Goal: Transaction & Acquisition: Purchase product/service

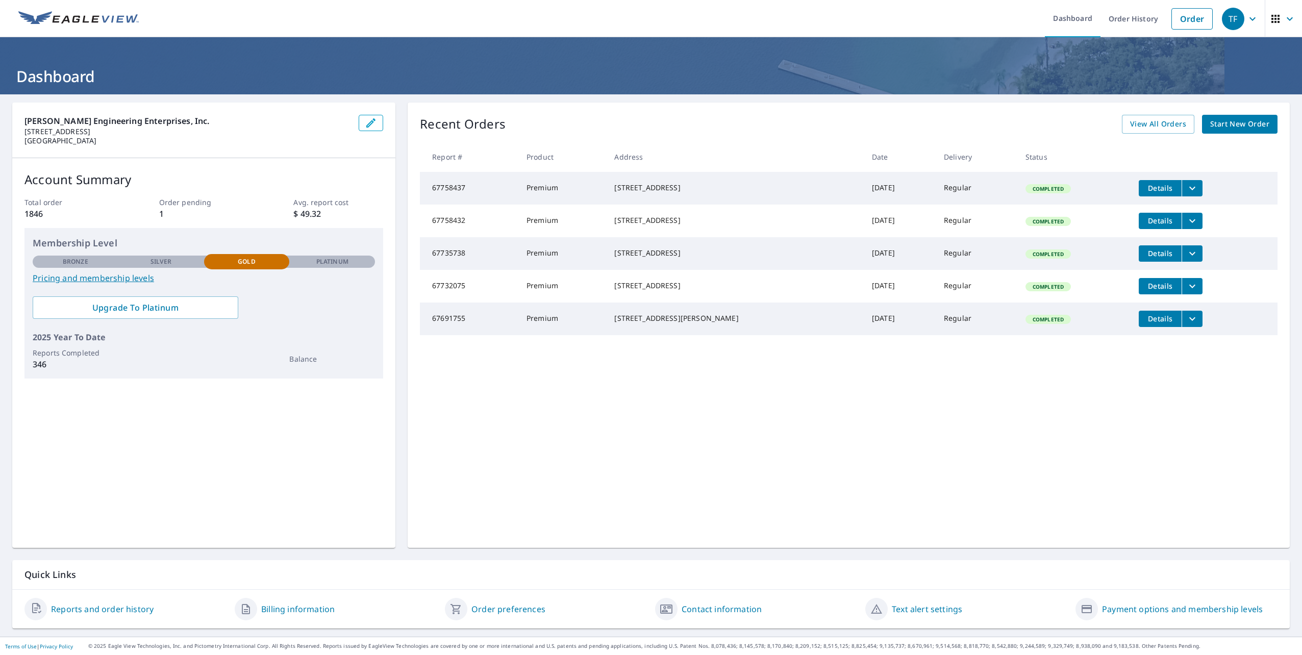
click at [1213, 127] on span "Start New Order" at bounding box center [1239, 124] width 59 height 13
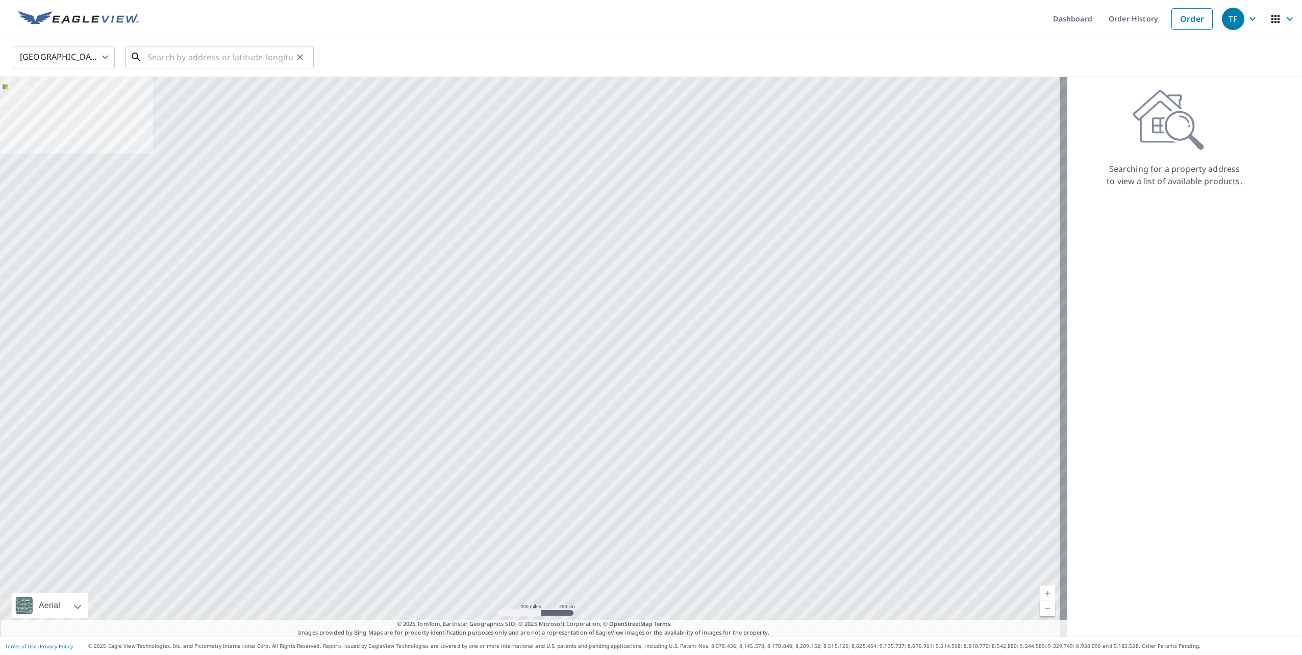
click at [198, 54] on input "text" at bounding box center [219, 57] width 145 height 29
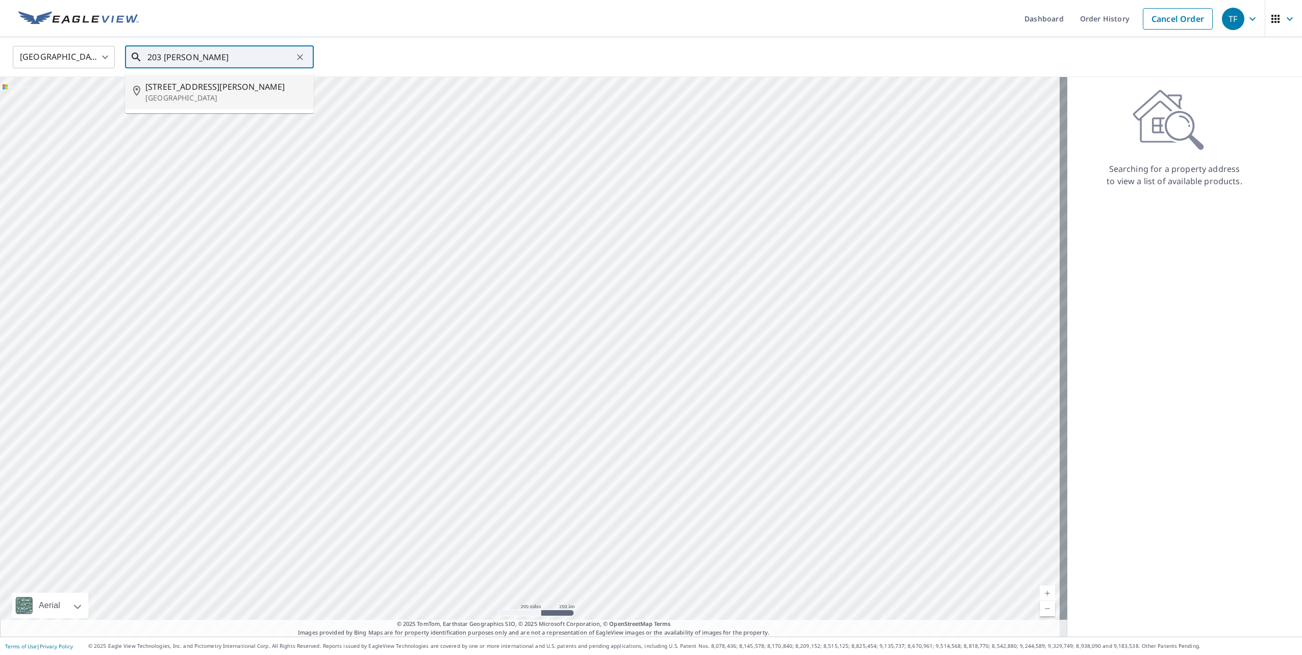
click at [237, 107] on li "[STREET_ADDRESS][PERSON_NAME]" at bounding box center [219, 91] width 189 height 35
type input "[STREET_ADDRESS][PERSON_NAME]"
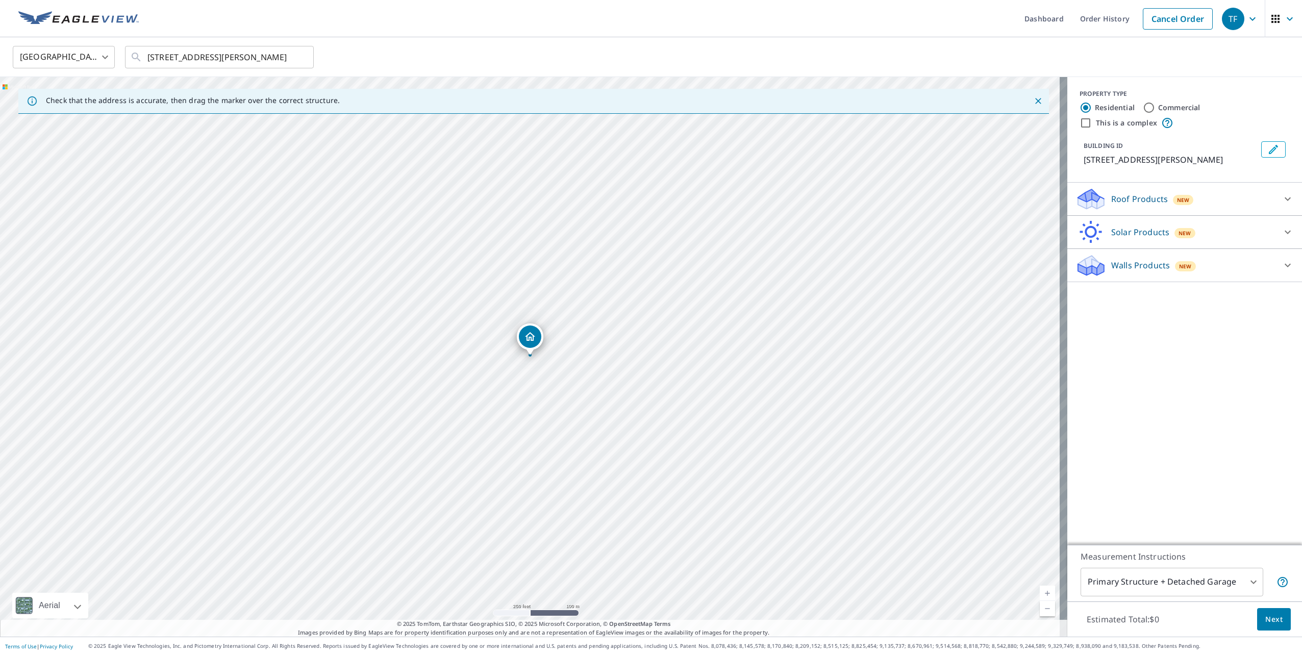
click at [1149, 192] on div "Roof Products New" at bounding box center [1175, 199] width 200 height 24
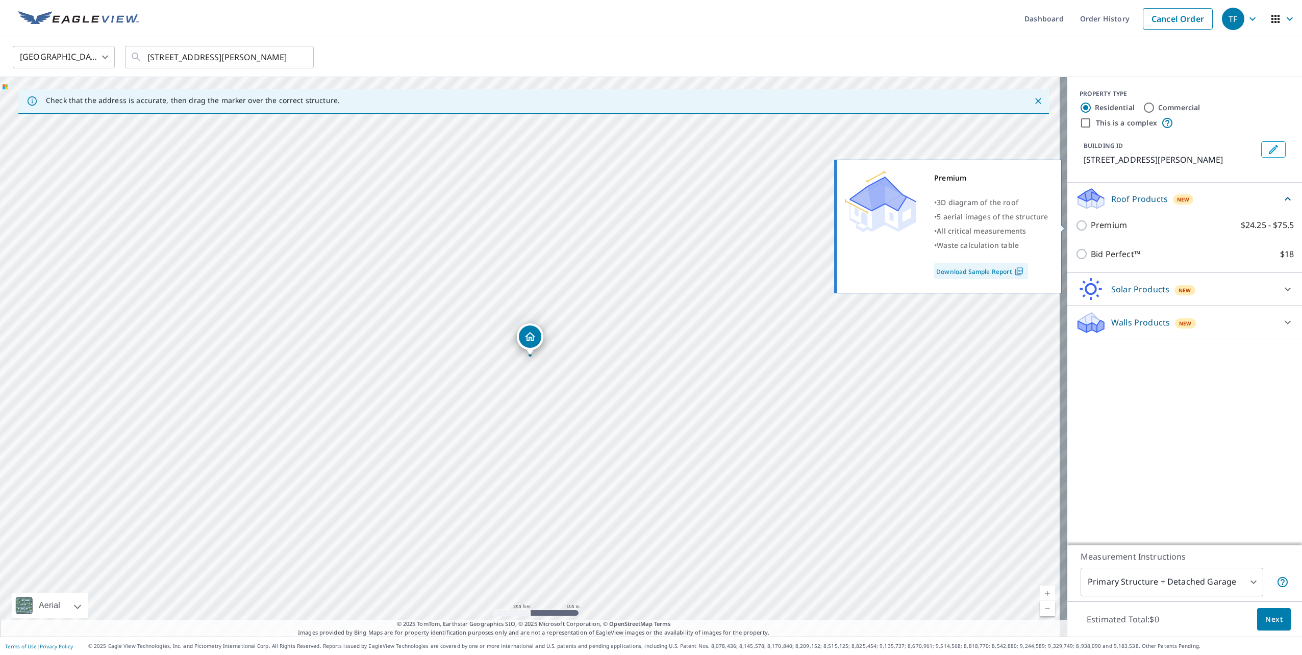
click at [1103, 226] on p "Premium" at bounding box center [1108, 225] width 36 height 13
click at [1090, 226] on input "Premium $24.25 - $75.5" at bounding box center [1082, 225] width 15 height 12
checkbox input "true"
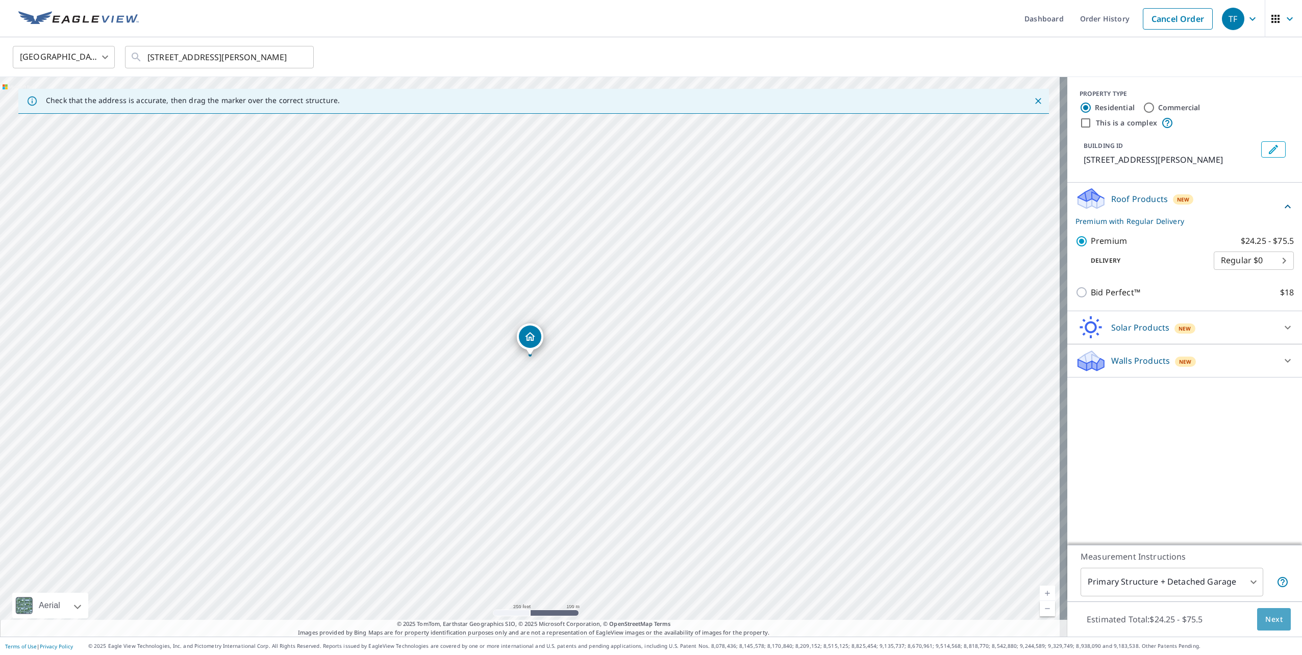
click at [1269, 617] on span "Next" at bounding box center [1273, 619] width 17 height 13
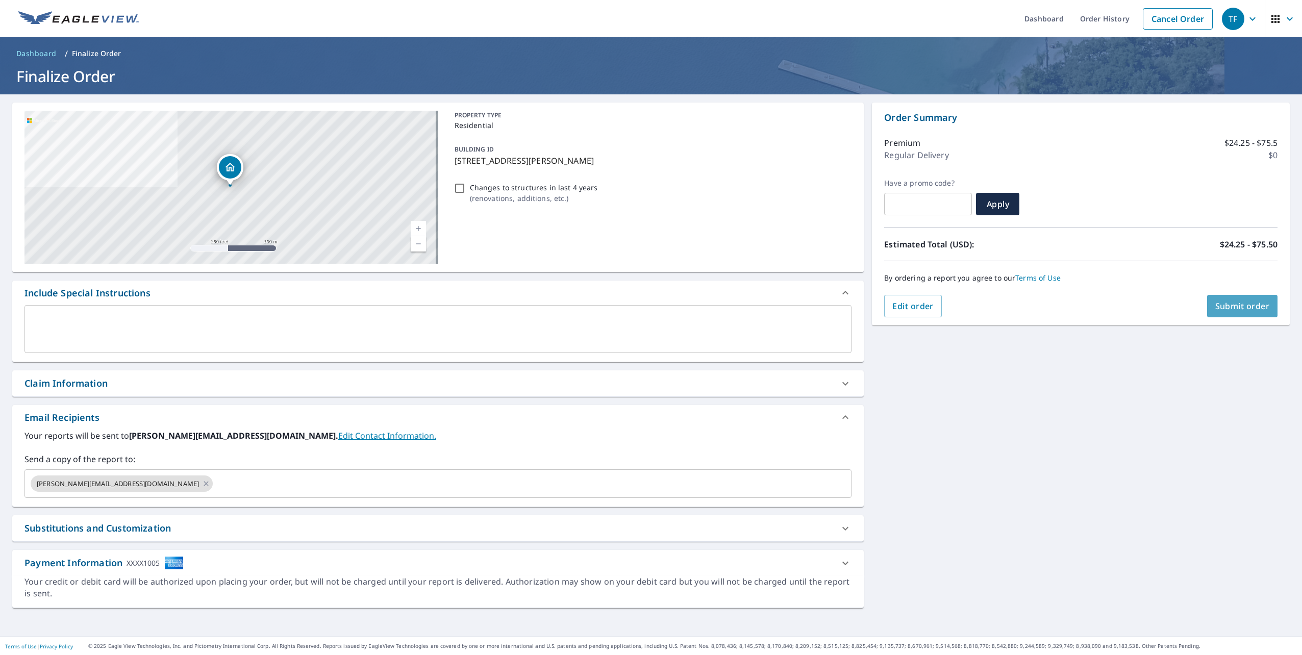
click at [1235, 300] on span "Submit order" at bounding box center [1242, 305] width 55 height 11
checkbox input "true"
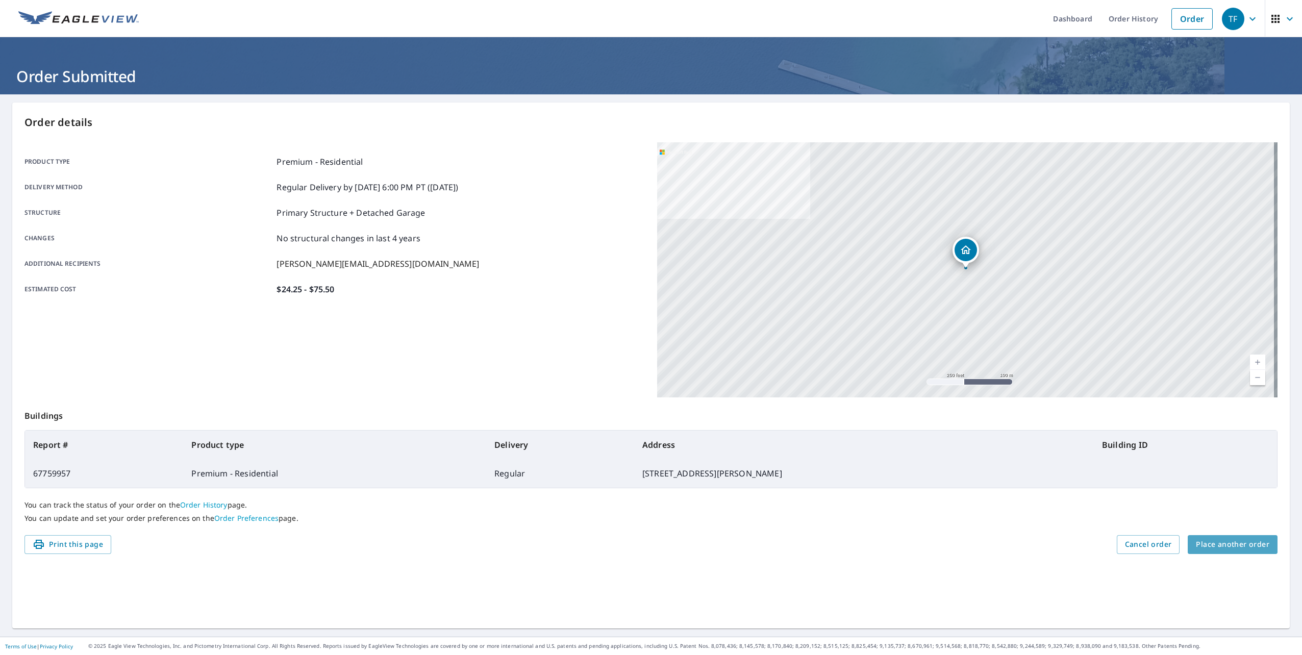
click at [1243, 542] on span "Place another order" at bounding box center [1231, 544] width 73 height 13
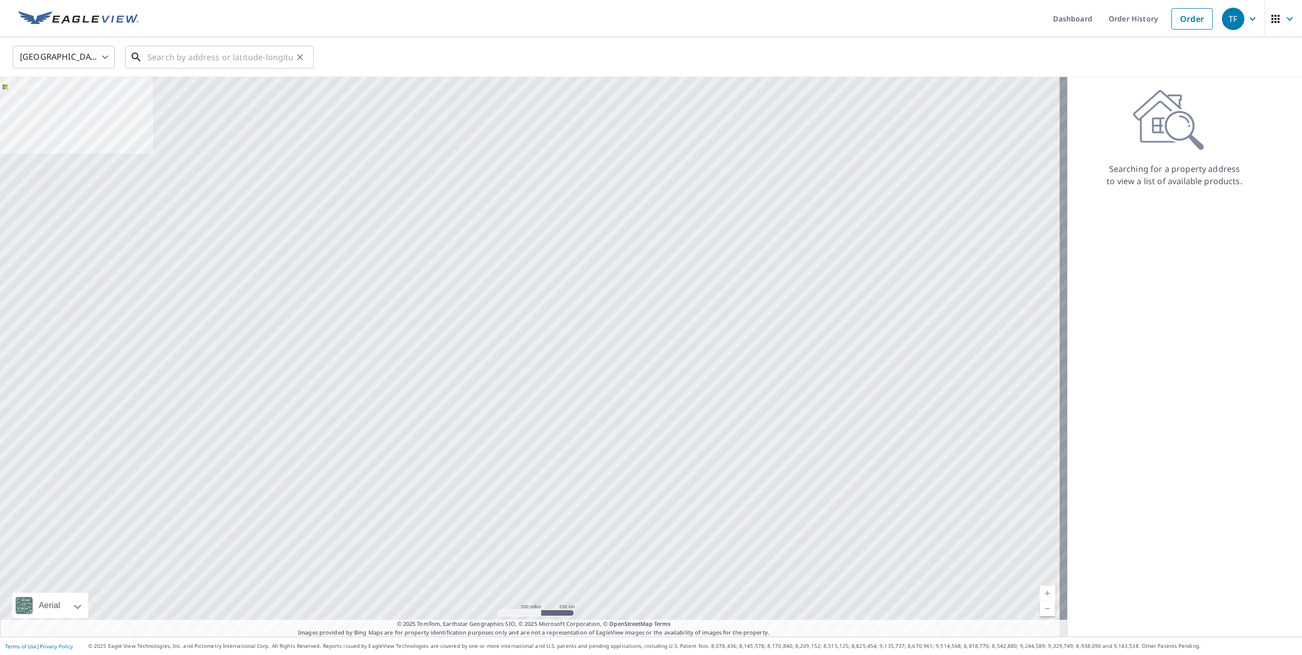
click at [253, 61] on input "text" at bounding box center [219, 57] width 145 height 29
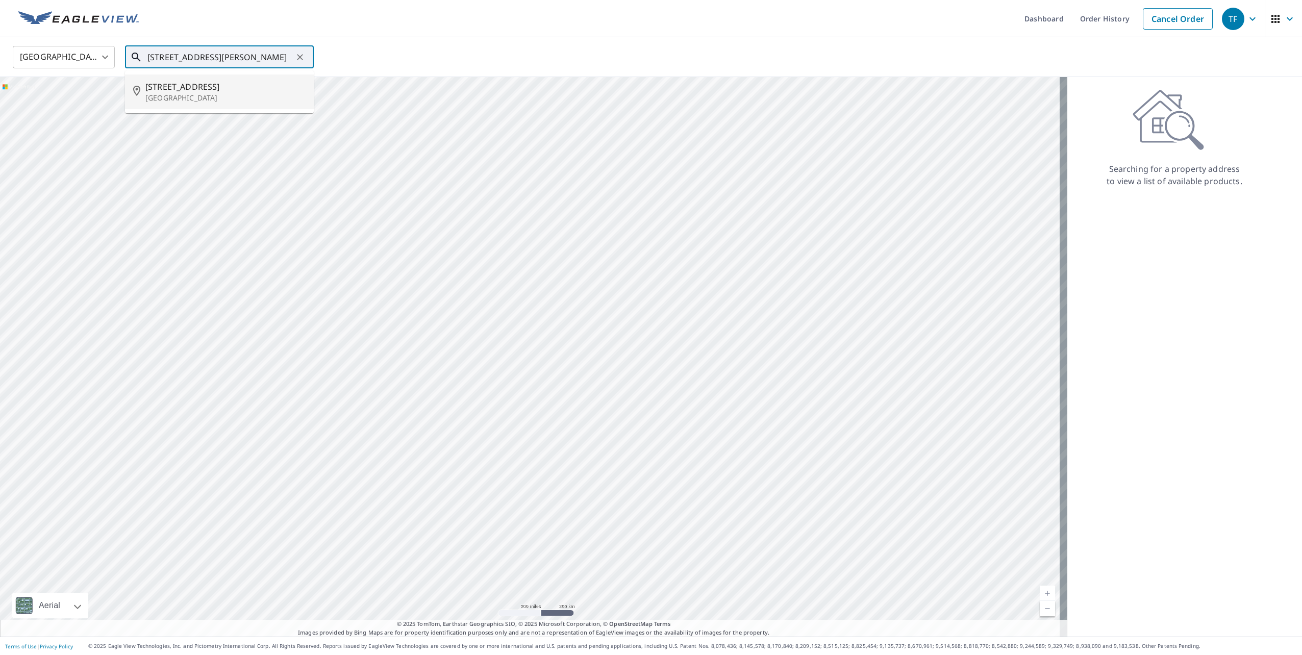
click at [211, 92] on span "[STREET_ADDRESS]" at bounding box center [225, 87] width 160 height 12
type input "[STREET_ADDRESS]"
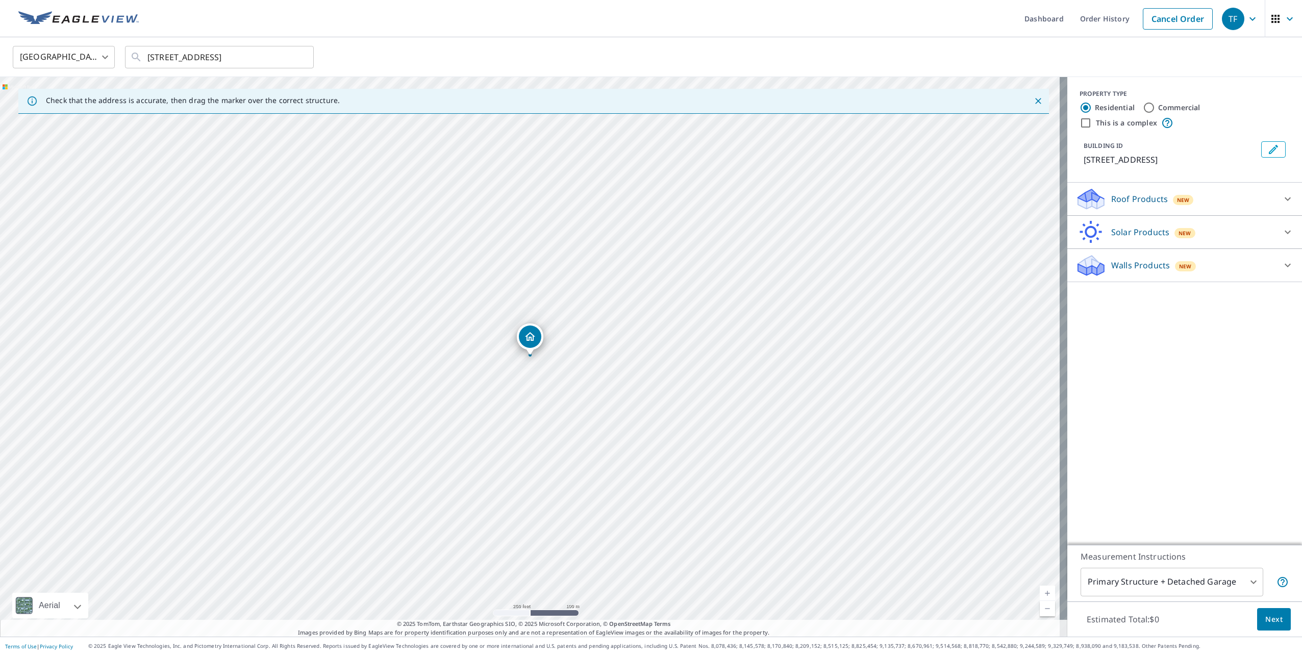
click at [1133, 206] on div "Roof Products New" at bounding box center [1175, 199] width 200 height 24
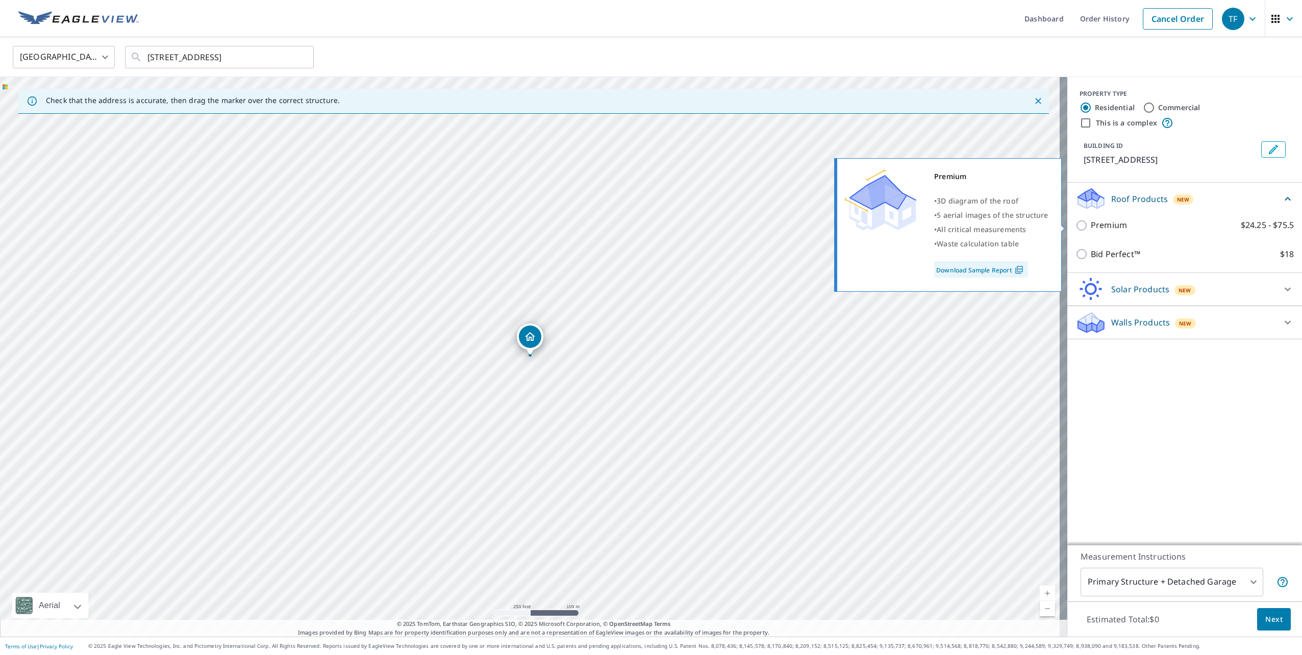
click at [1102, 230] on p "Premium" at bounding box center [1108, 225] width 36 height 13
click at [1090, 230] on input "Premium $24.25 - $75.5" at bounding box center [1082, 225] width 15 height 12
checkbox input "true"
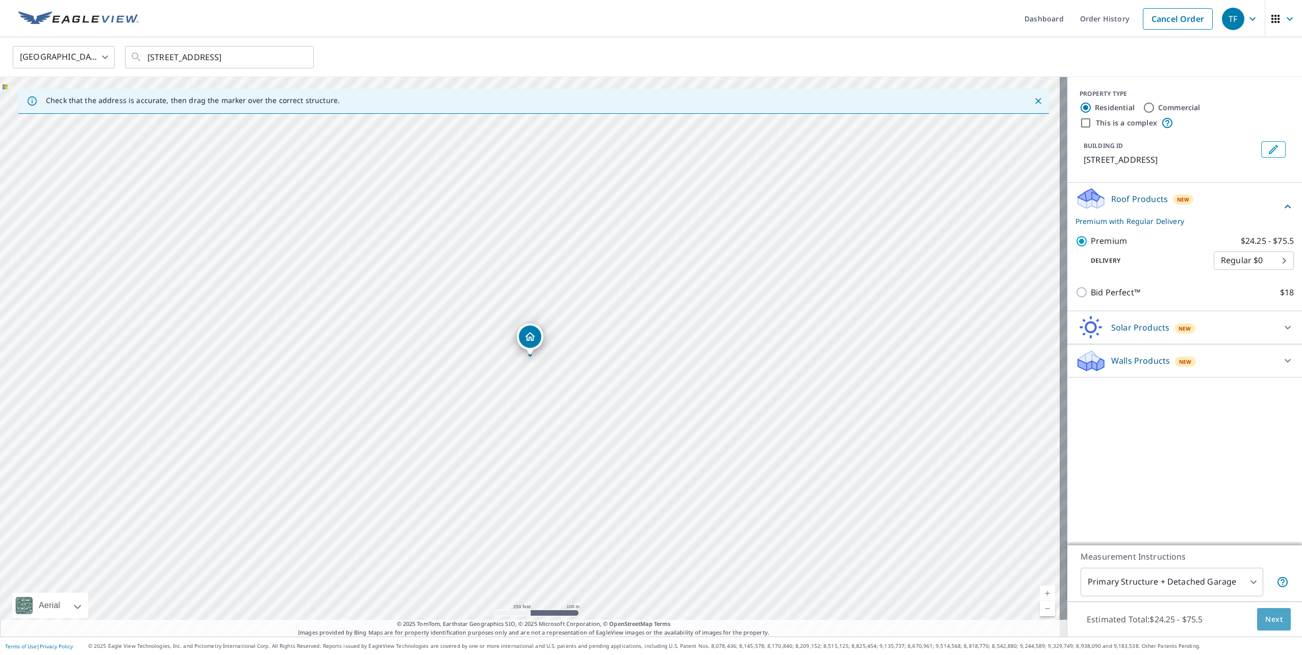
click at [1270, 621] on span "Next" at bounding box center [1273, 619] width 17 height 13
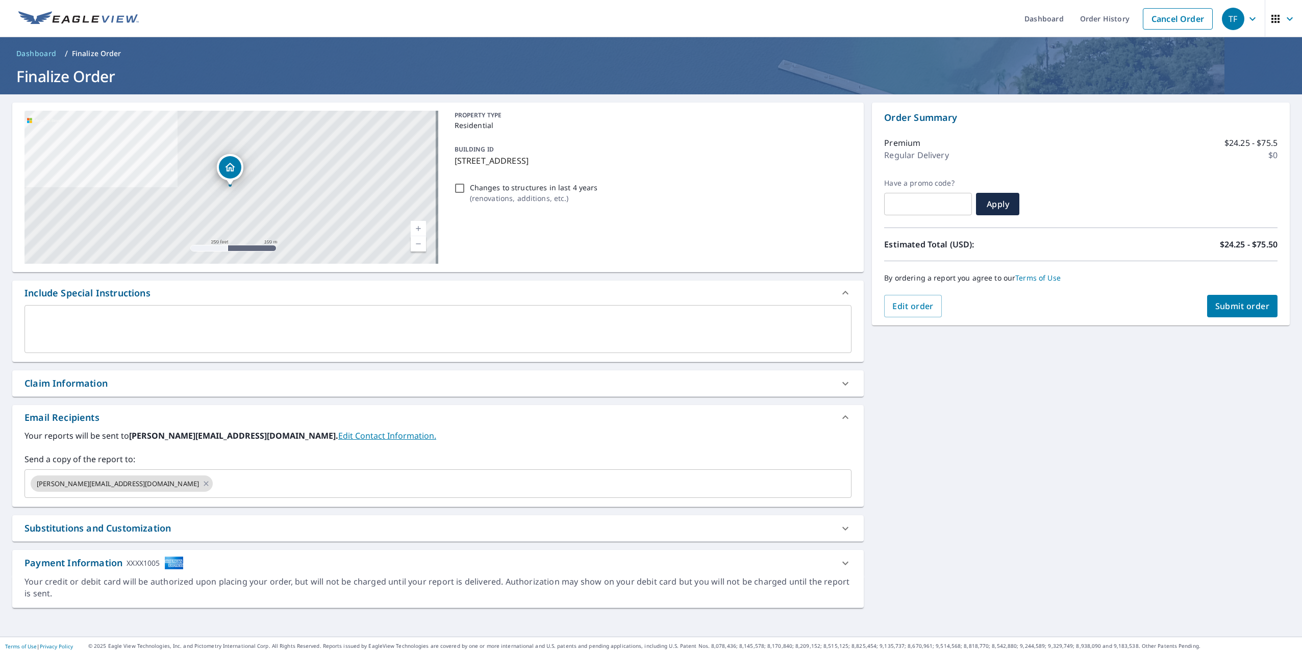
click at [1218, 304] on span "Submit order" at bounding box center [1242, 305] width 55 height 11
checkbox input "true"
